Goal: Transaction & Acquisition: Purchase product/service

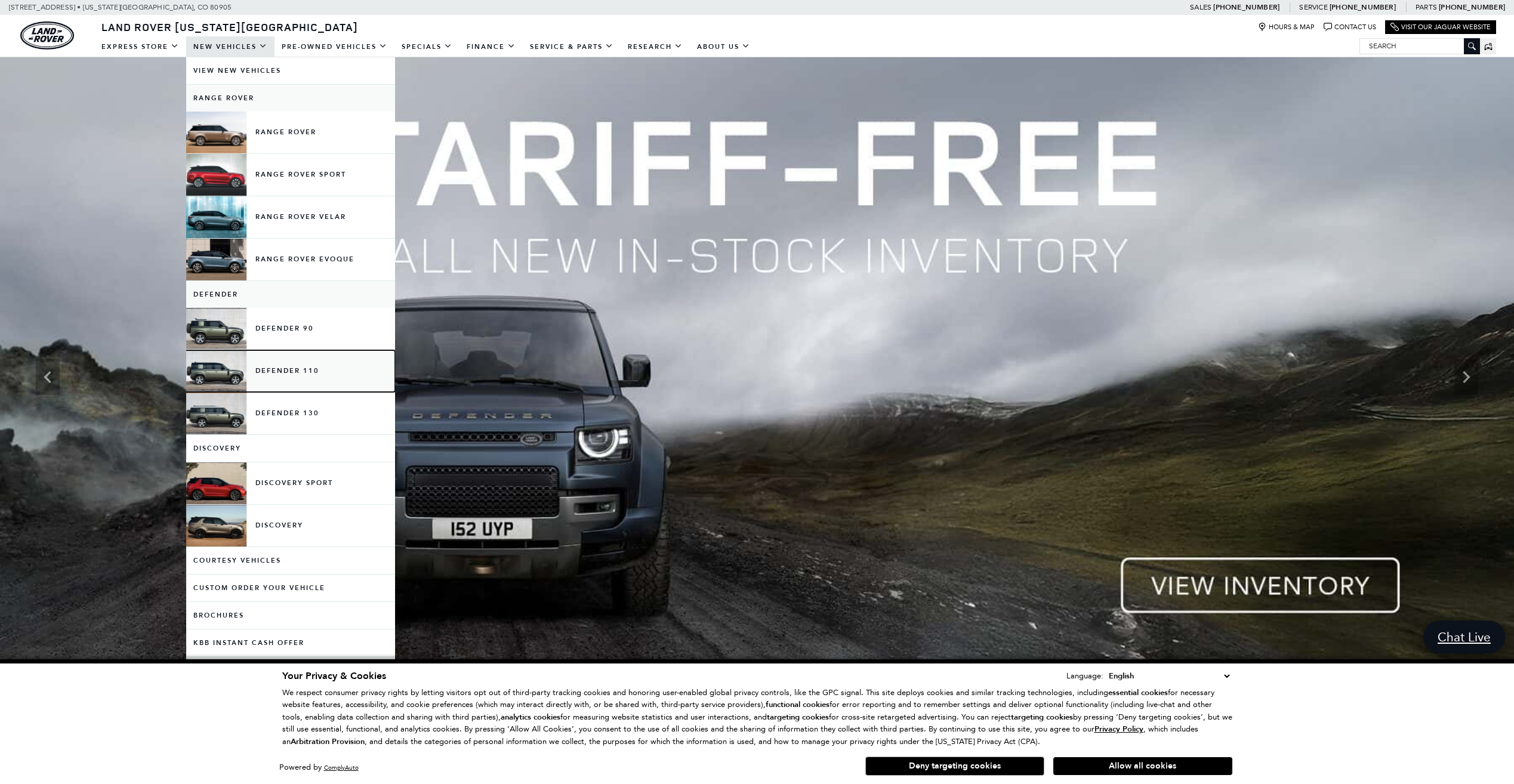
click at [288, 372] on link "Defender 110" at bounding box center [291, 371] width 209 height 41
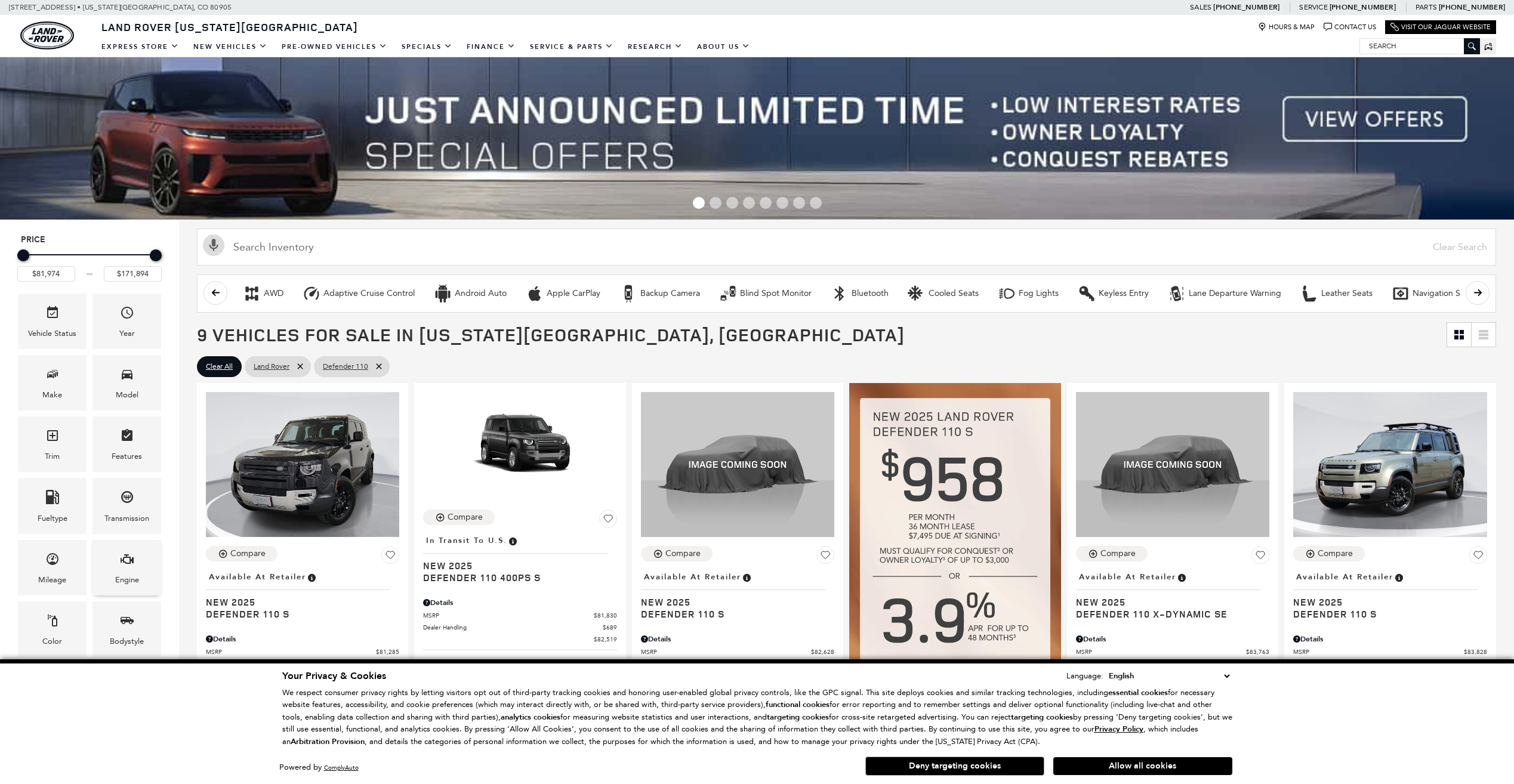
click at [118, 559] on div "Engine" at bounding box center [126, 567] width 69 height 56
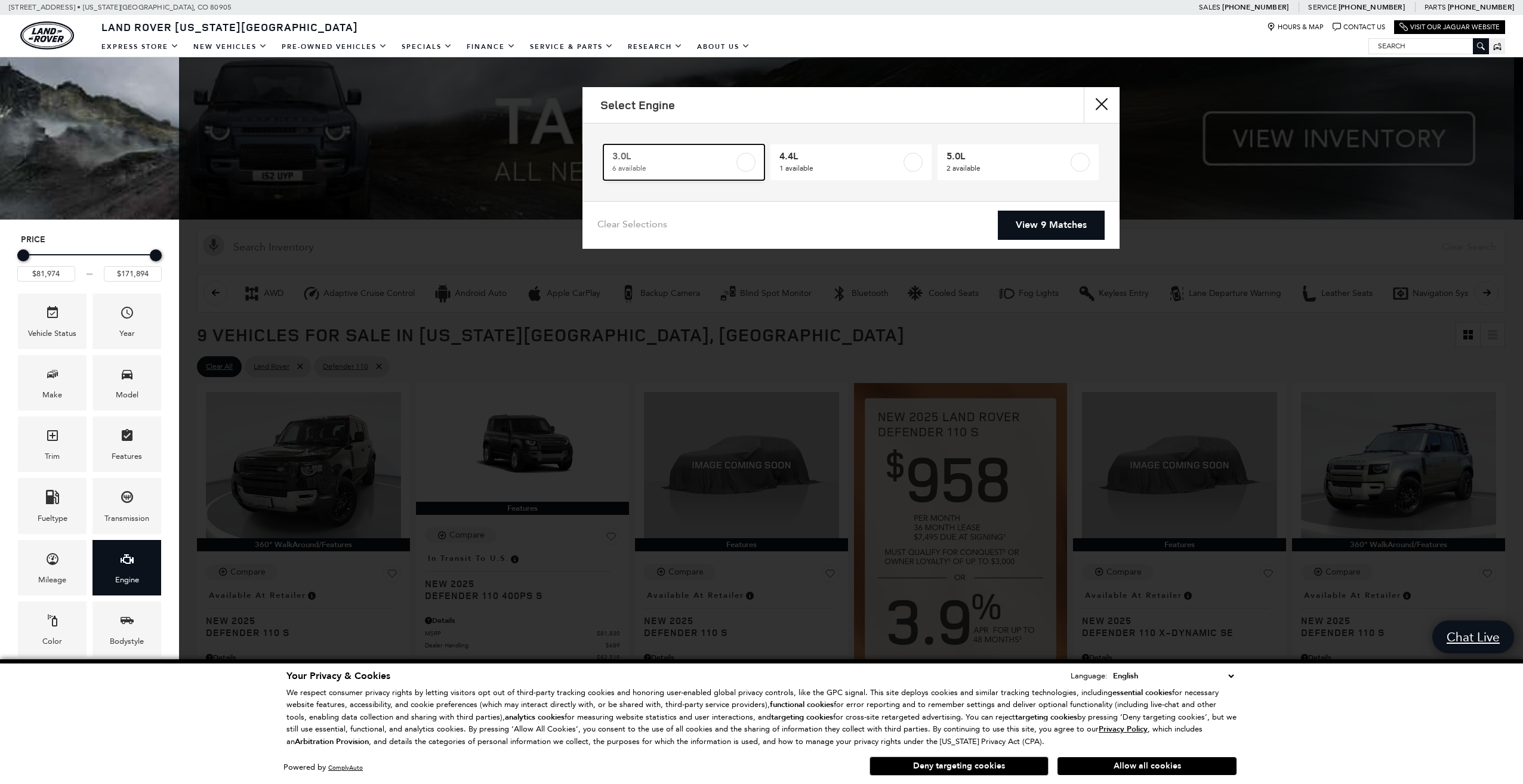
click at [678, 168] on span "6 available" at bounding box center [673, 168] width 122 height 12
type input "$85,062"
checkbox input "true"
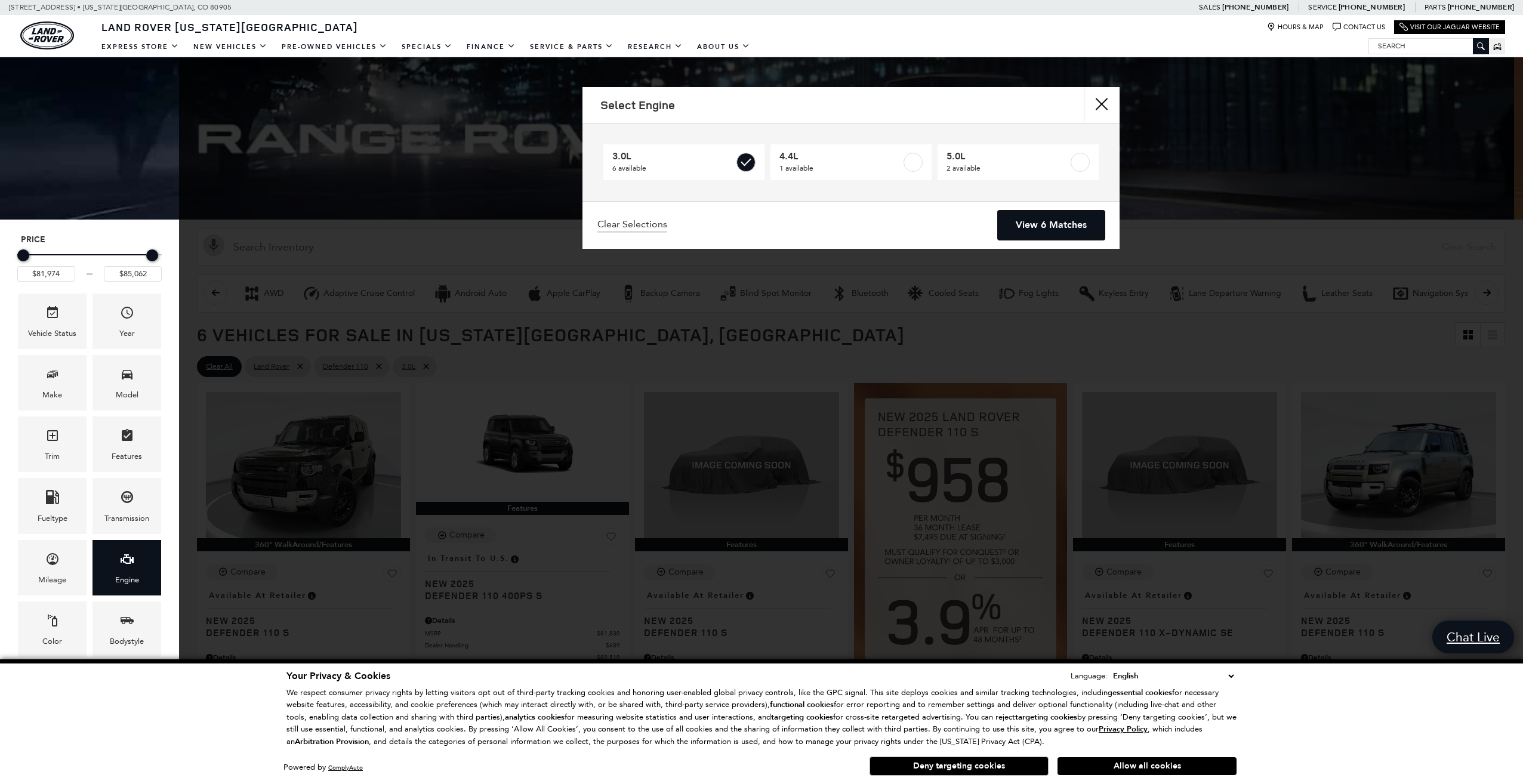
click at [1041, 225] on link "View 6 Matches" at bounding box center [1051, 225] width 107 height 29
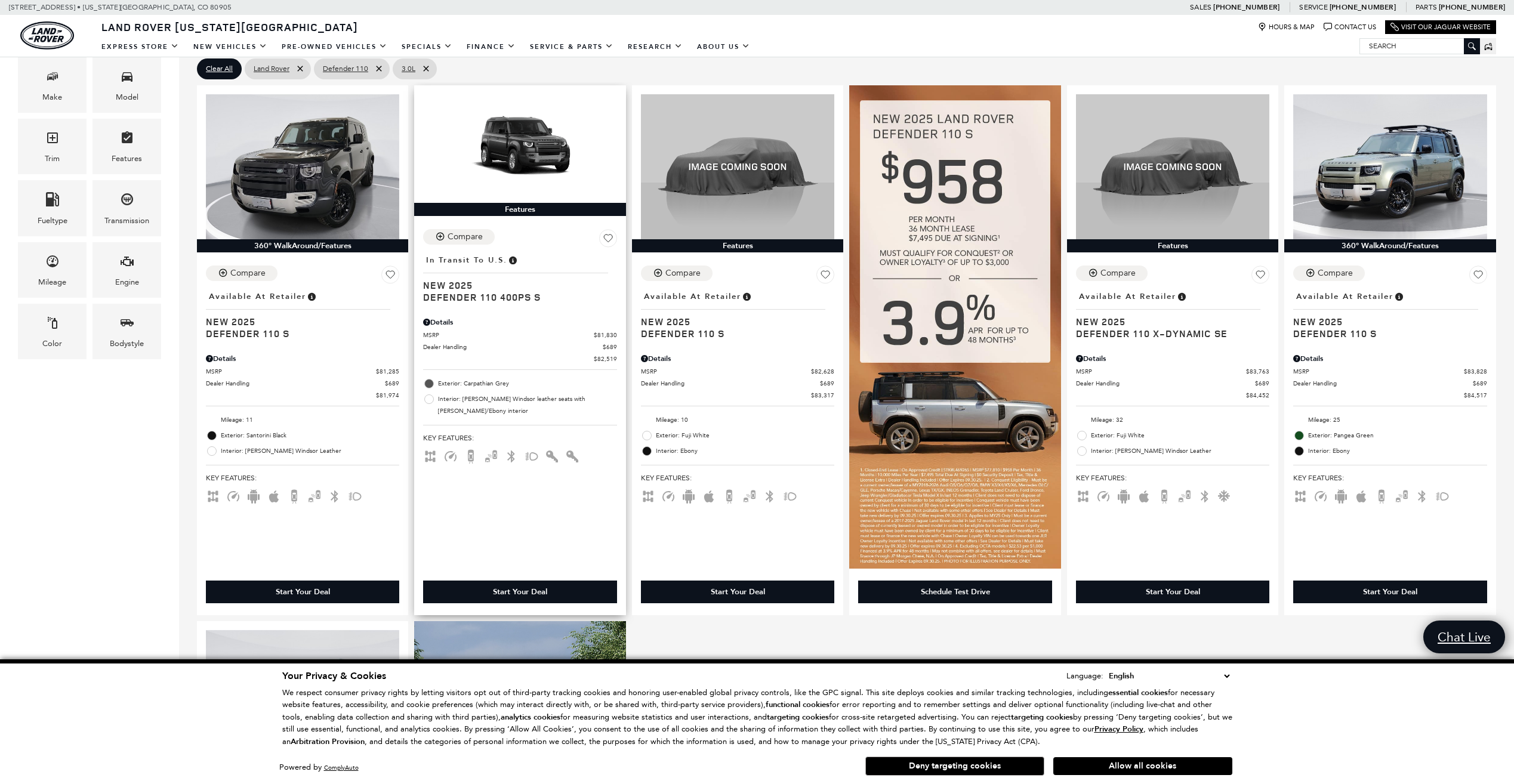
scroll to position [298, 0]
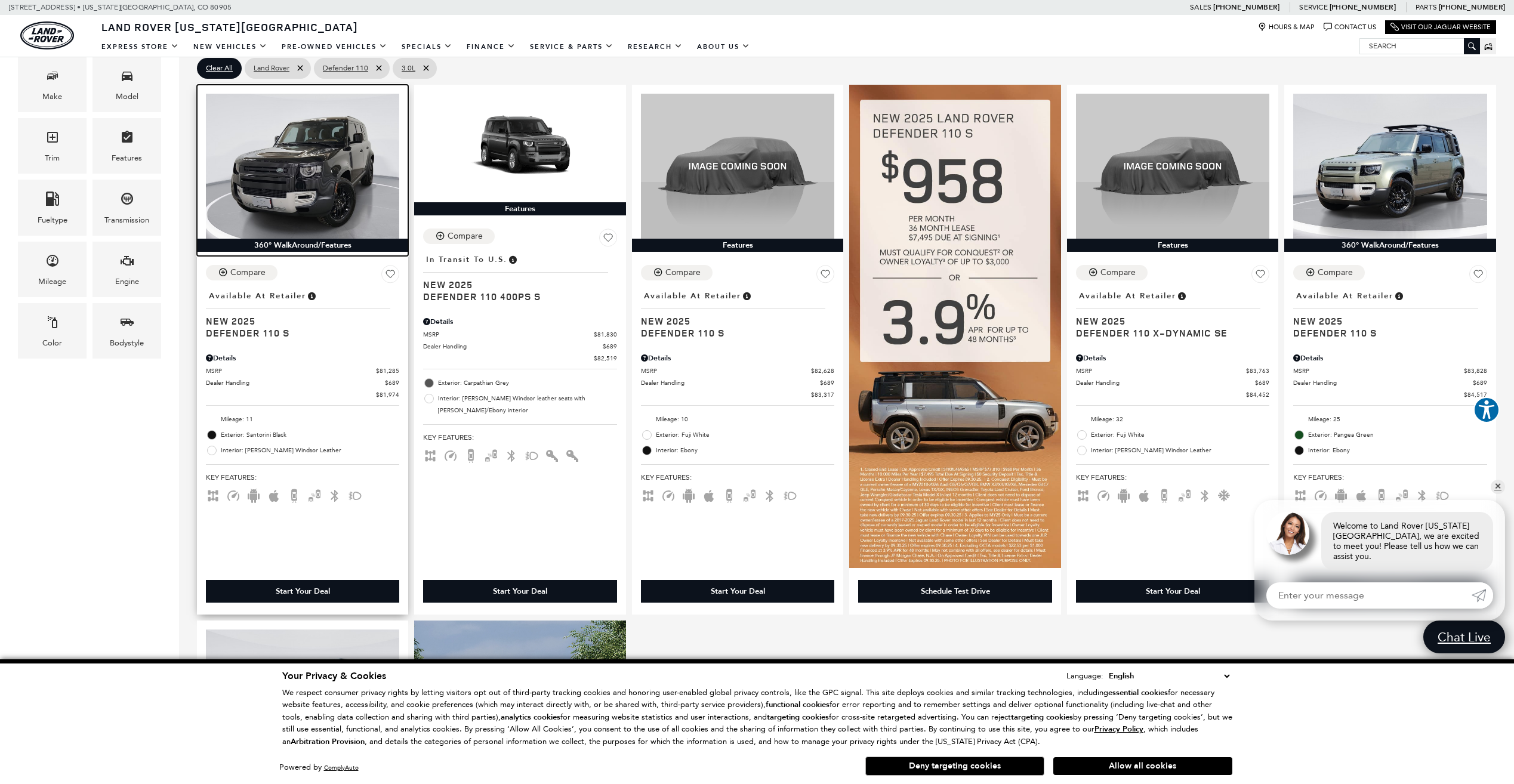
click at [339, 182] on img at bounding box center [302, 166] width 193 height 145
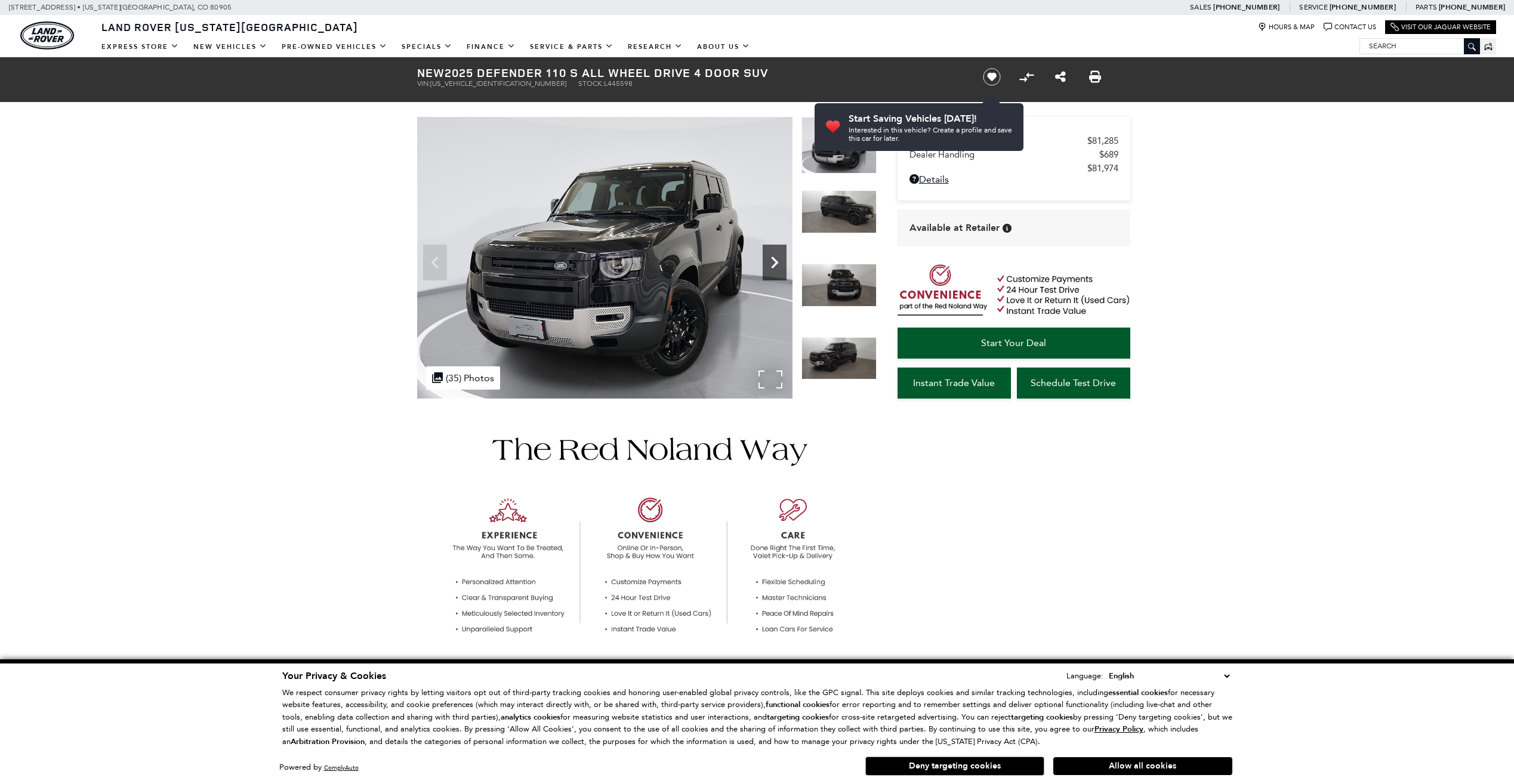
click at [778, 261] on icon "Next" at bounding box center [774, 262] width 24 height 24
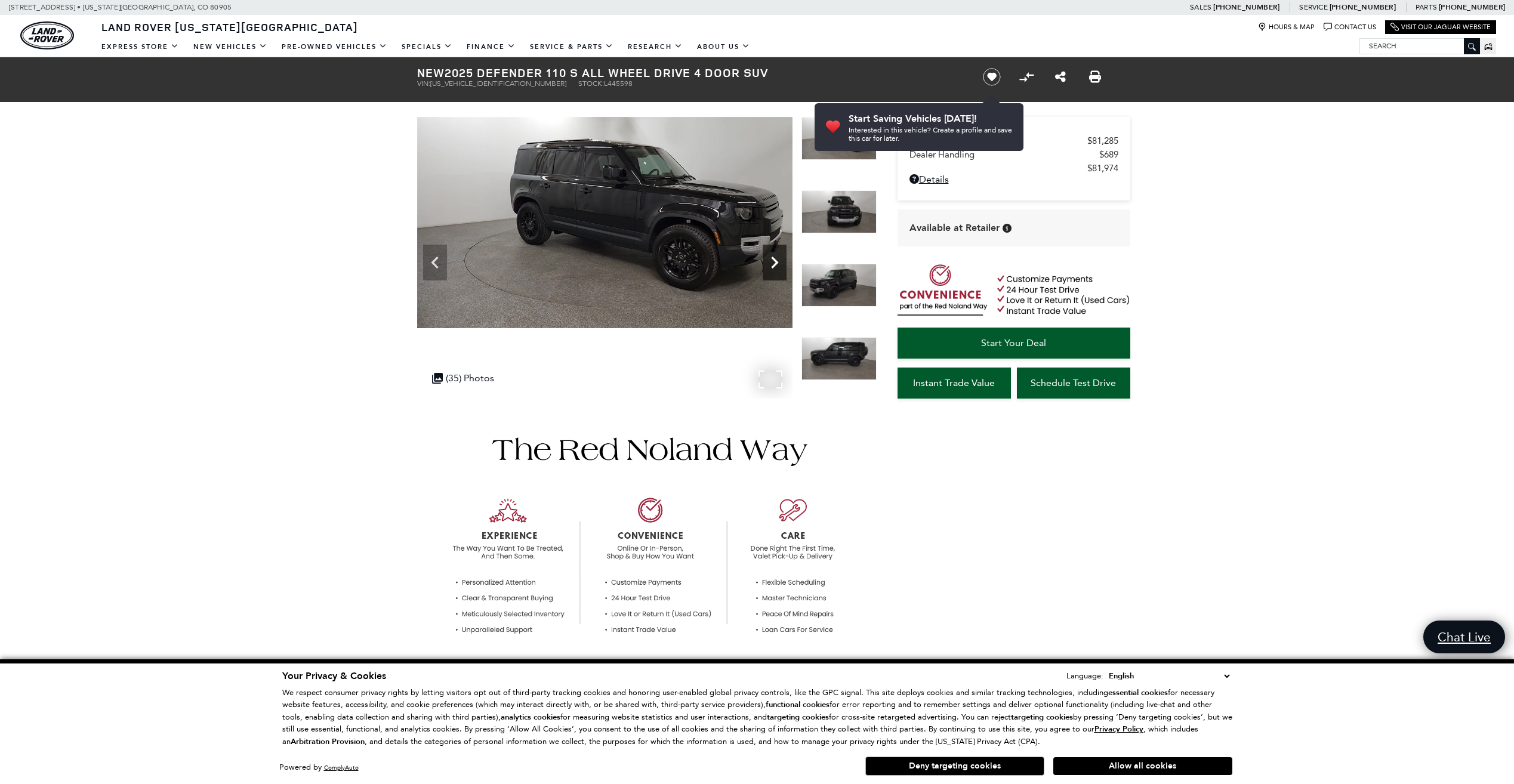
click at [777, 262] on icon "Next" at bounding box center [774, 262] width 7 height 12
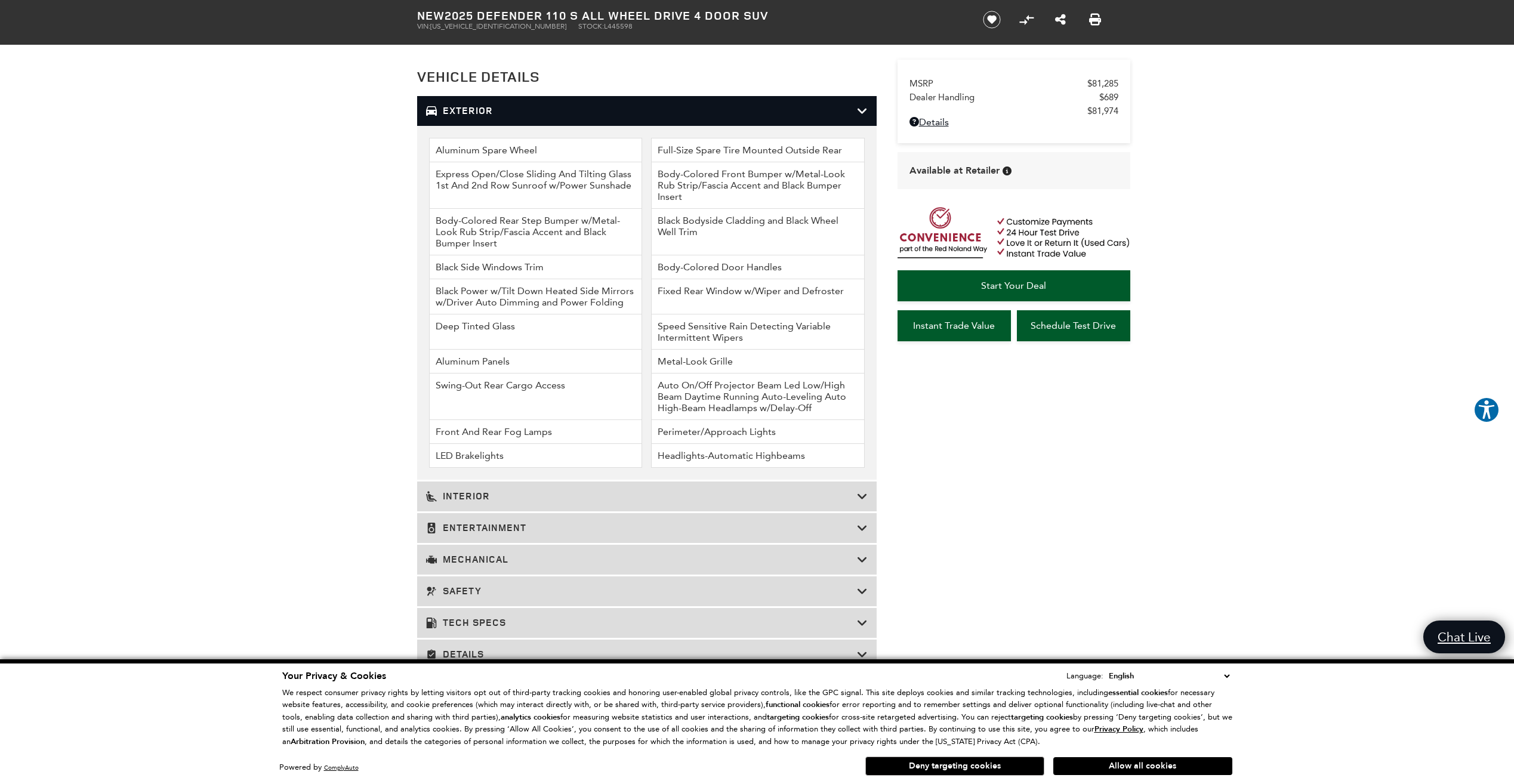
scroll to position [1312, 0]
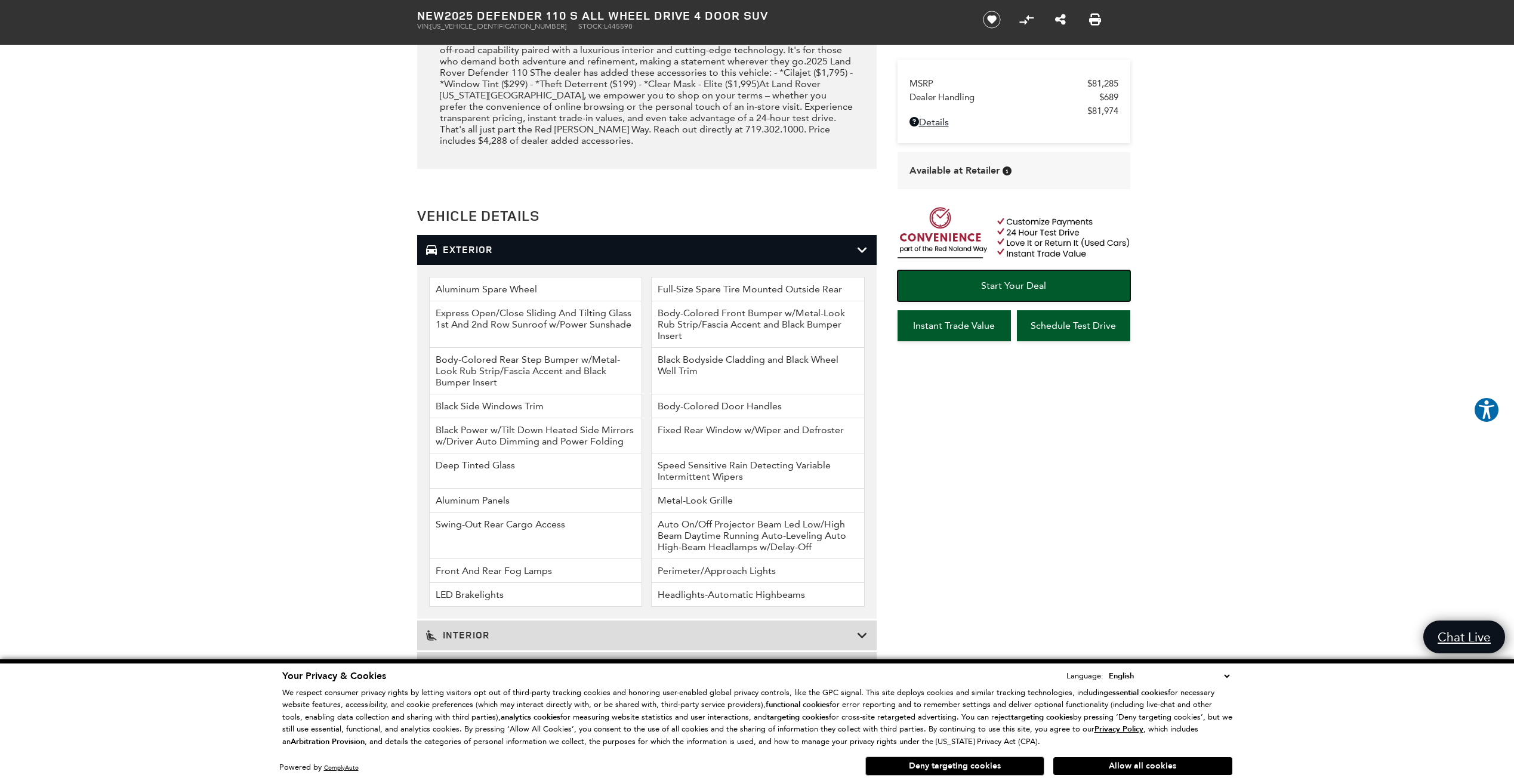
click at [1018, 286] on span "Start Your Deal" at bounding box center [1013, 285] width 65 height 12
